Goal: Task Accomplishment & Management: Manage account settings

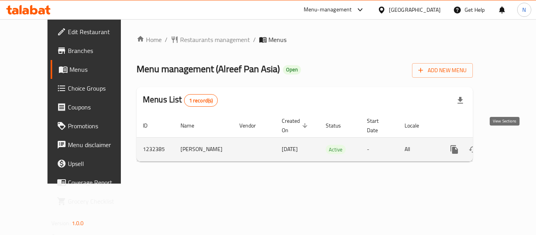
click at [501, 142] on link "enhanced table" at bounding box center [510, 149] width 19 height 19
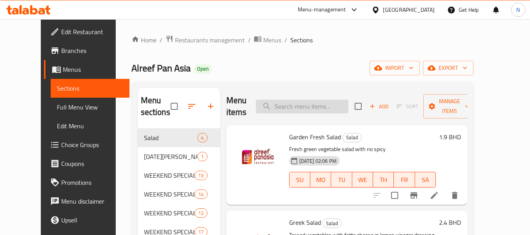
click at [315, 104] on input "search" at bounding box center [302, 107] width 93 height 14
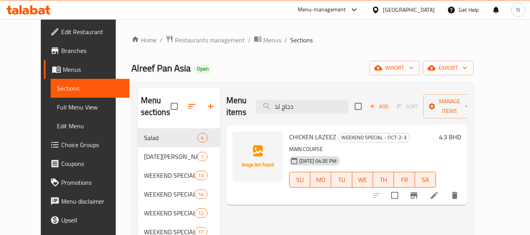
scroll to position [46, 0]
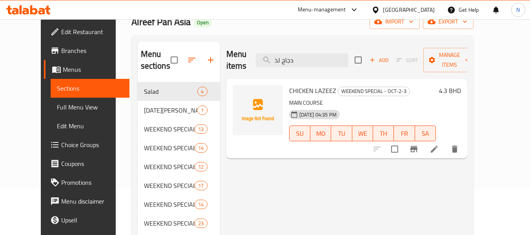
type input "دجاج لذ"
click at [445, 142] on li at bounding box center [434, 149] width 22 height 14
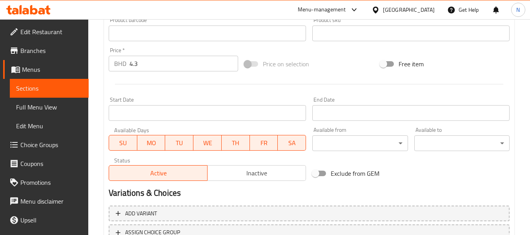
scroll to position [310, 0]
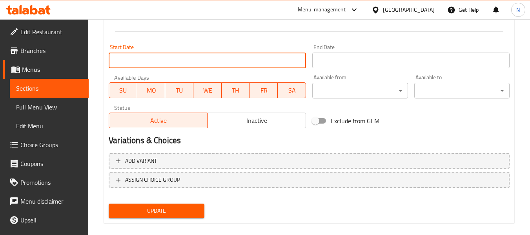
click at [213, 64] on input "Start Date" at bounding box center [207, 61] width 197 height 16
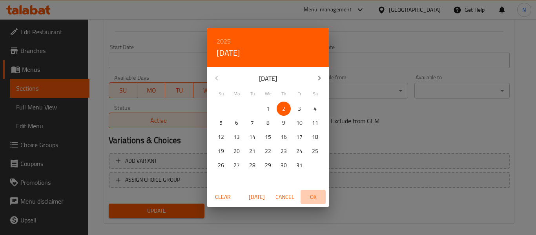
click at [307, 195] on span "OK" at bounding box center [313, 197] width 19 height 10
type input "[DATE]"
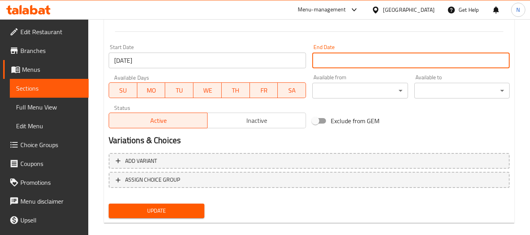
click at [344, 62] on input "Start Date" at bounding box center [410, 61] width 197 height 16
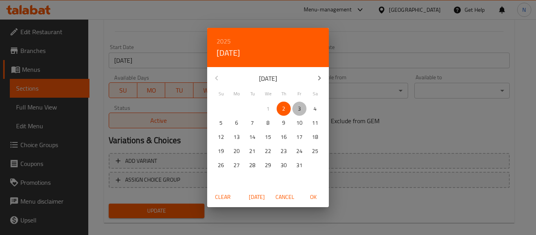
click at [301, 106] on span "3" at bounding box center [299, 109] width 14 height 10
click at [312, 195] on span "OK" at bounding box center [313, 197] width 19 height 10
type input "[DATE]"
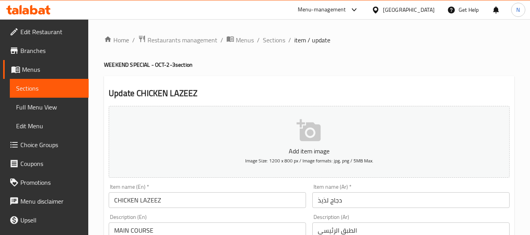
scroll to position [319, 0]
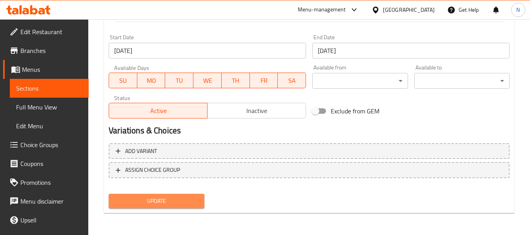
click at [197, 195] on button "Update" at bounding box center [156, 201] width 95 height 15
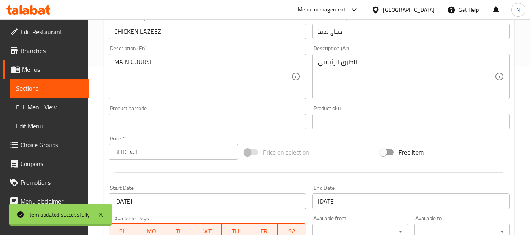
scroll to position [0, 0]
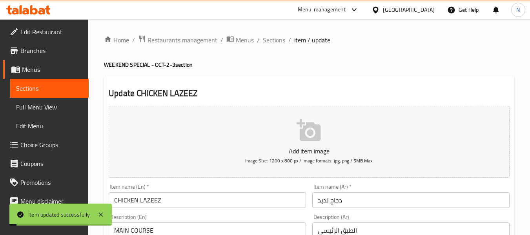
click at [276, 36] on span "Sections" at bounding box center [274, 39] width 22 height 9
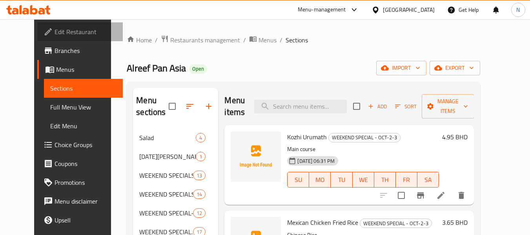
click at [63, 31] on span "Edit Restaurant" at bounding box center [86, 31] width 62 height 9
